Goal: Information Seeking & Learning: Learn about a topic

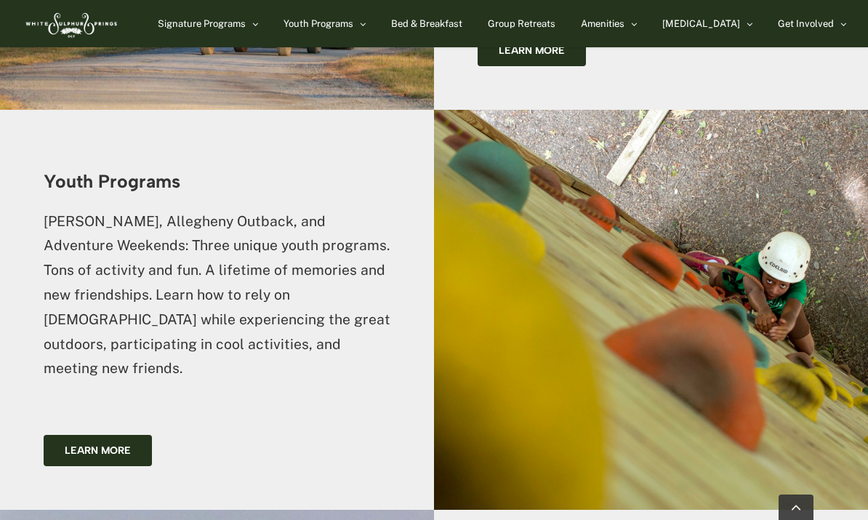
scroll to position [2203, 0]
click at [217, 95] on link "Winter Retreat" at bounding box center [220, 89] width 124 height 26
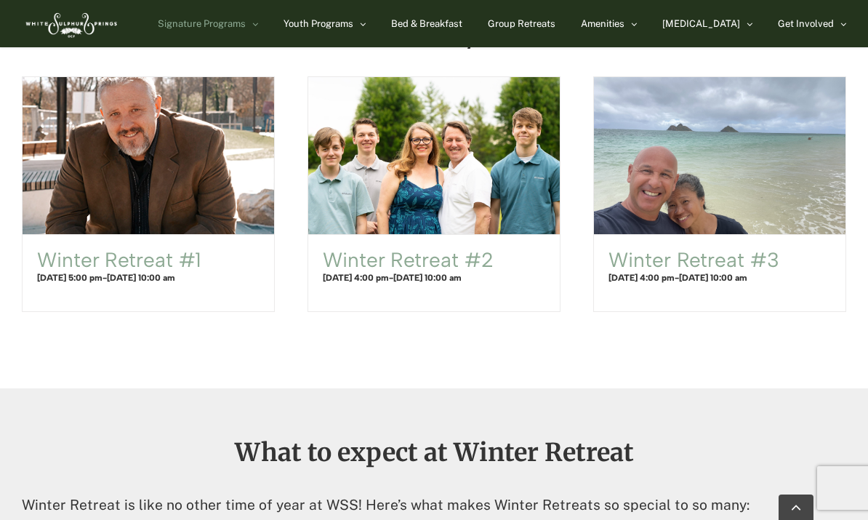
scroll to position [1076, 0]
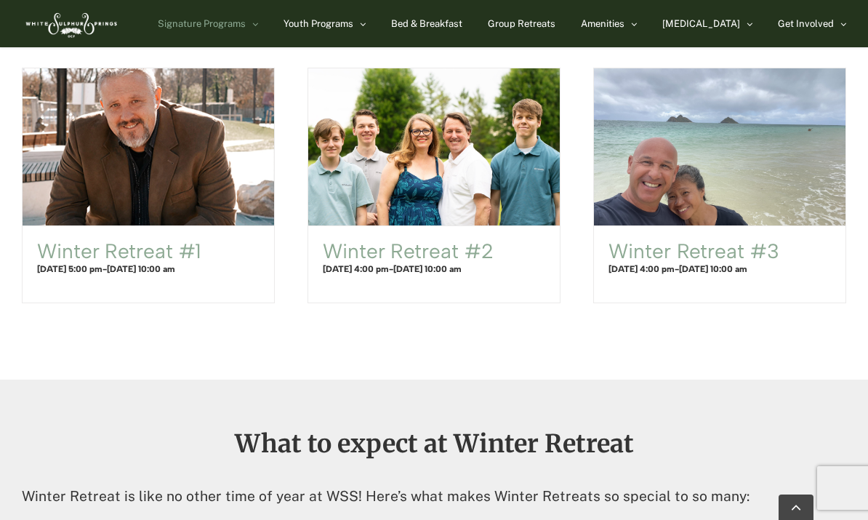
click at [657, 252] on link "Winter Retreat #3" at bounding box center [694, 251] width 170 height 25
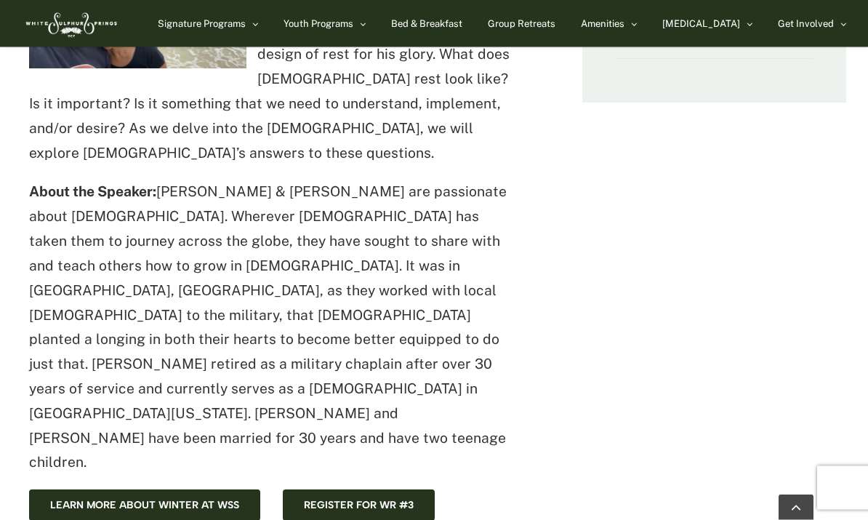
scroll to position [604, 0]
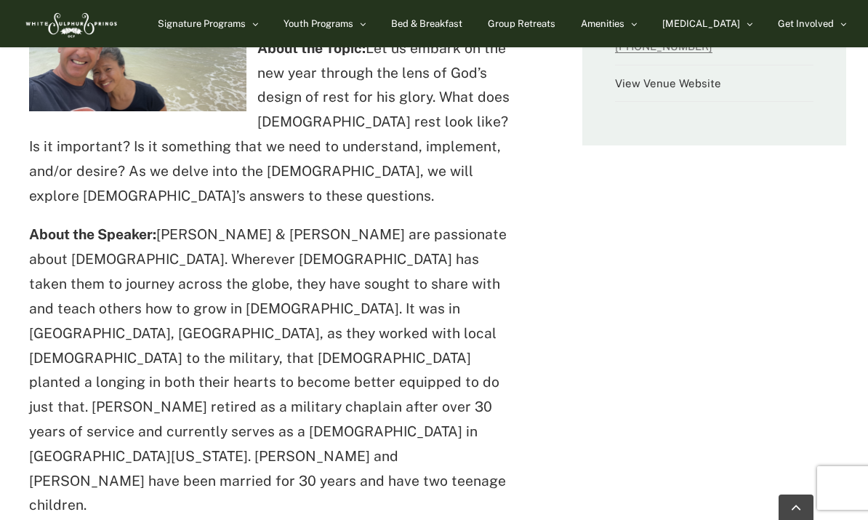
click at [209, 374] on p "About the Speaker: [PERSON_NAME] & [PERSON_NAME] are passionate about [DEMOGRAP…" at bounding box center [273, 370] width 488 height 295
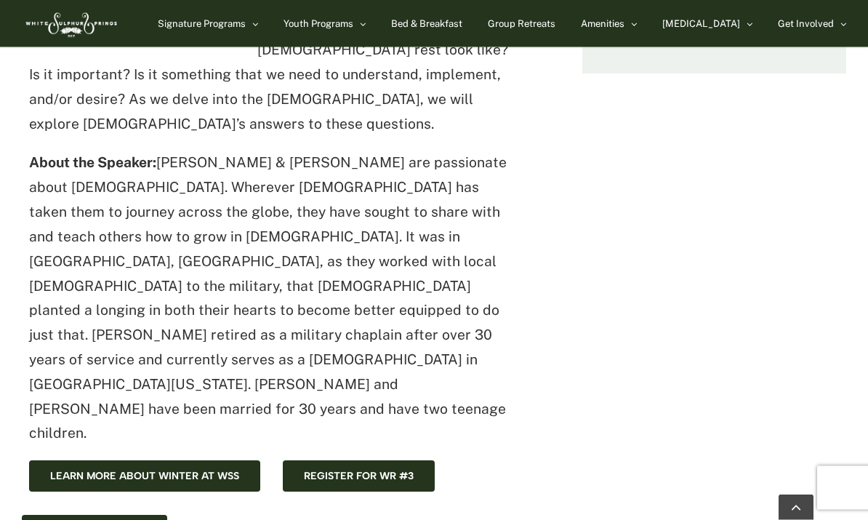
scroll to position [675, 0]
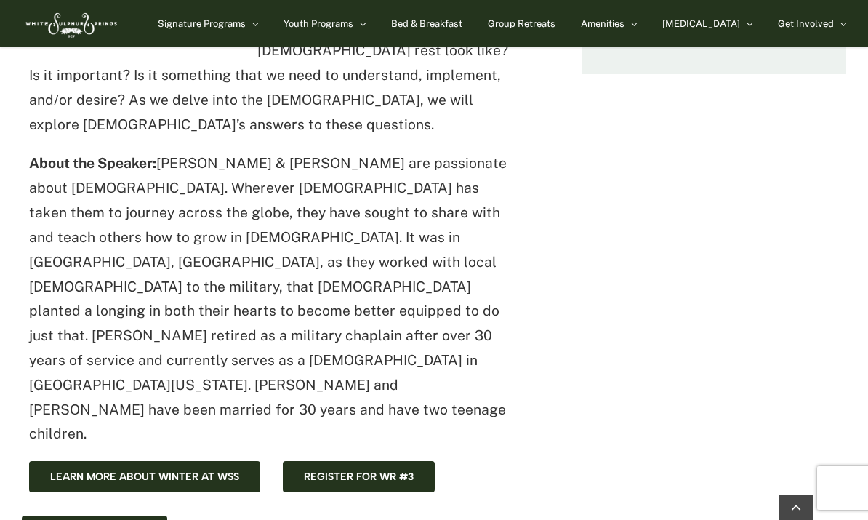
click at [207, 470] on span "Learn more about winter at WSS" at bounding box center [144, 476] width 189 height 12
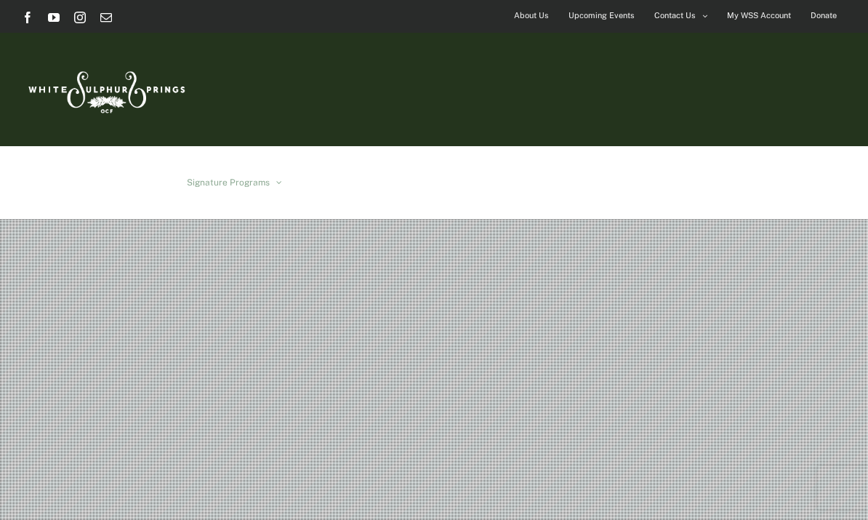
click at [479, 146] on link "Bed & Breakfast" at bounding box center [445, 182] width 68 height 73
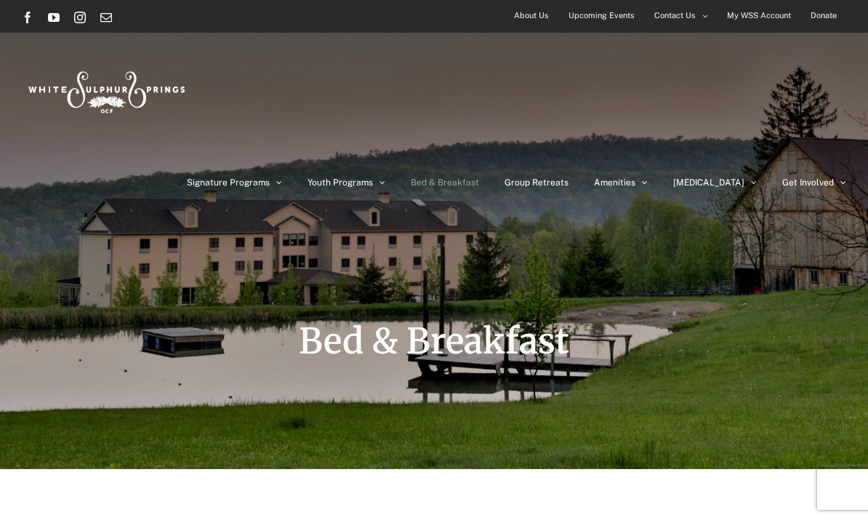
click at [709, 289] on link "The Property" at bounding box center [656, 302] width 124 height 26
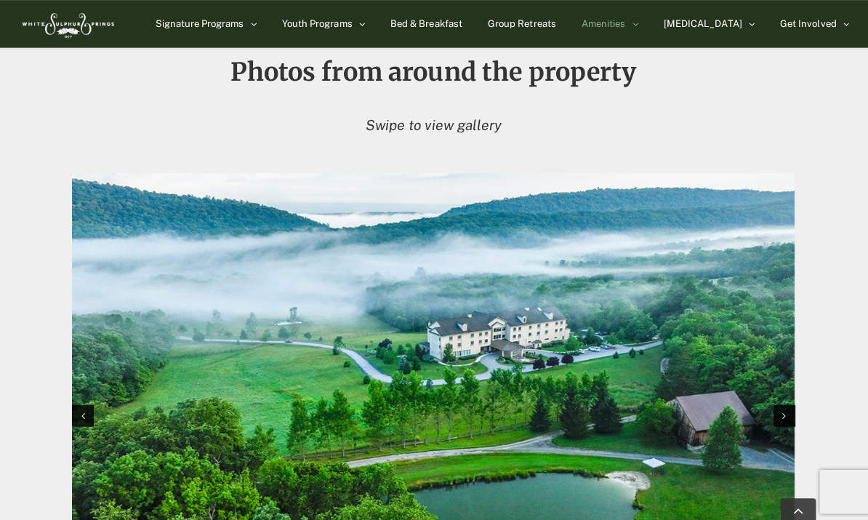
scroll to position [1371, 0]
click at [91, 33] on img at bounding box center [70, 24] width 97 height 40
click at [111, 21] on img at bounding box center [70, 24] width 97 height 40
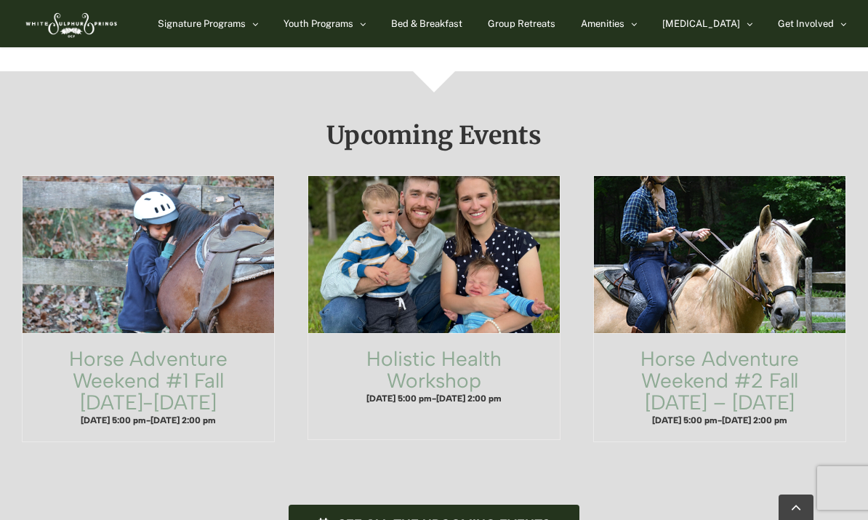
scroll to position [937, 0]
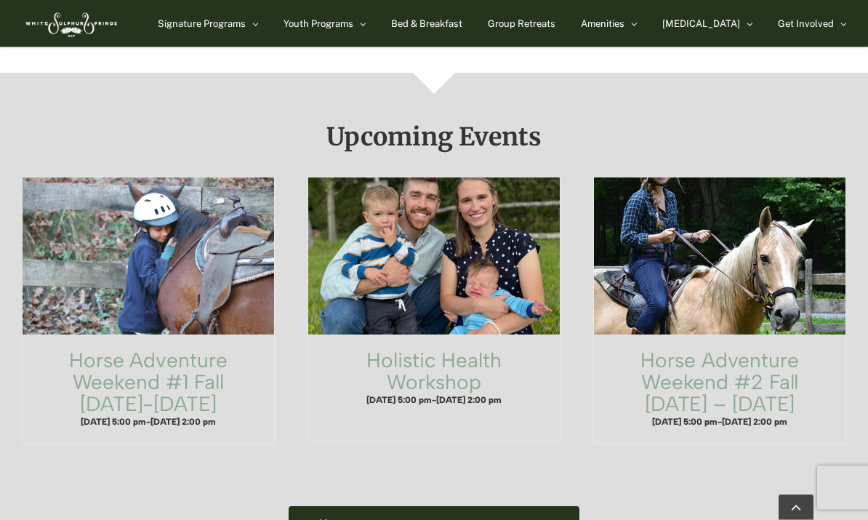
click at [457, 348] on link "Holistic Health Workshop" at bounding box center [434, 371] width 135 height 47
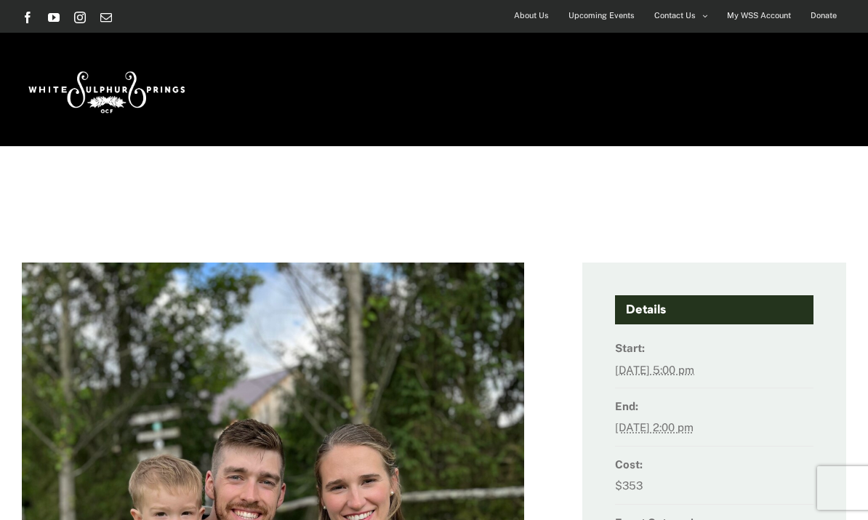
click at [479, 146] on link "Bed & Breakfast" at bounding box center [445, 182] width 68 height 73
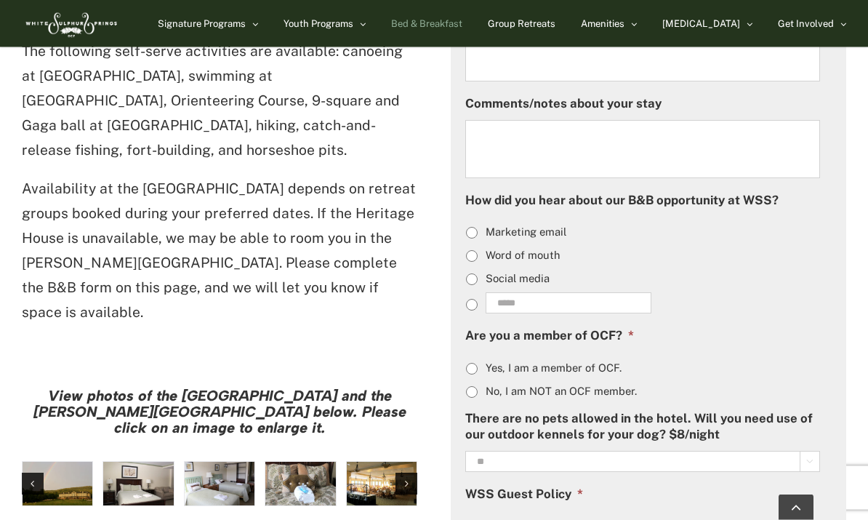
scroll to position [990, 0]
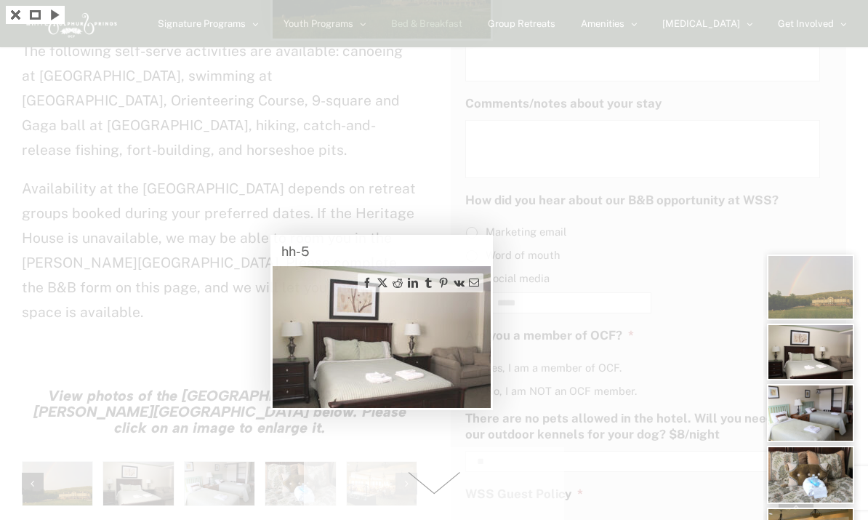
click at [802, 446] on img at bounding box center [810, 475] width 87 height 58
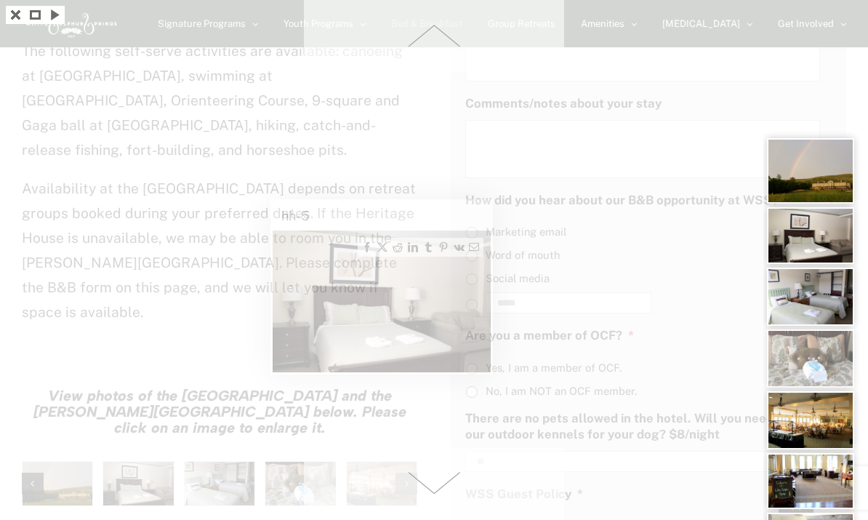
click at [815, 410] on div at bounding box center [810, 420] width 87 height 58
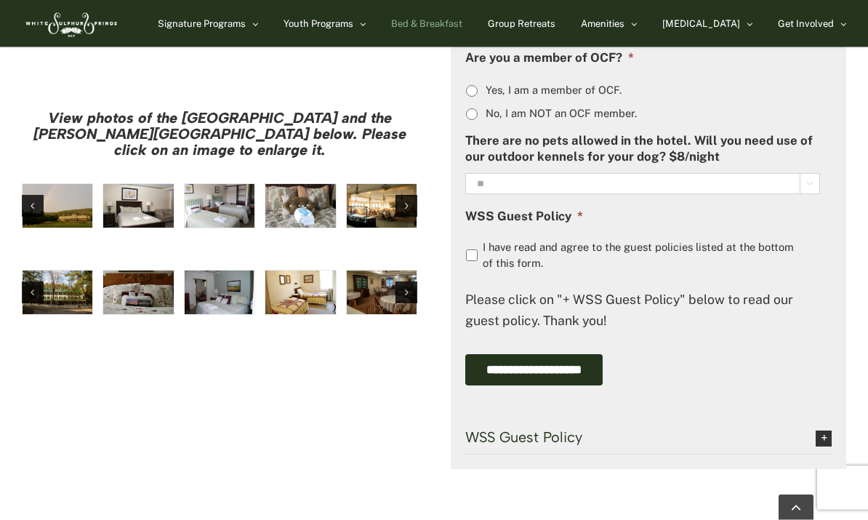
scroll to position [1269, 0]
